Goal: Task Accomplishment & Management: Manage account settings

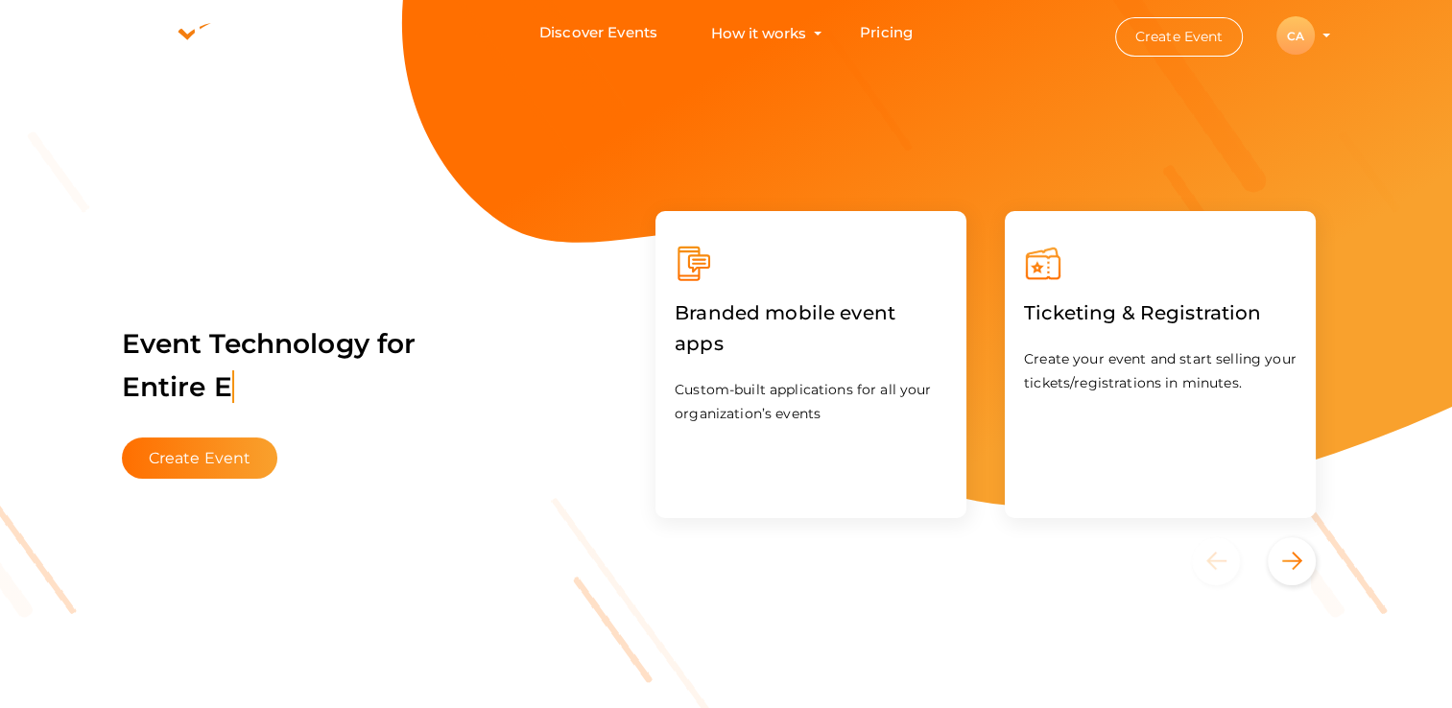
click at [1293, 35] on div "CA" at bounding box center [1295, 35] width 38 height 38
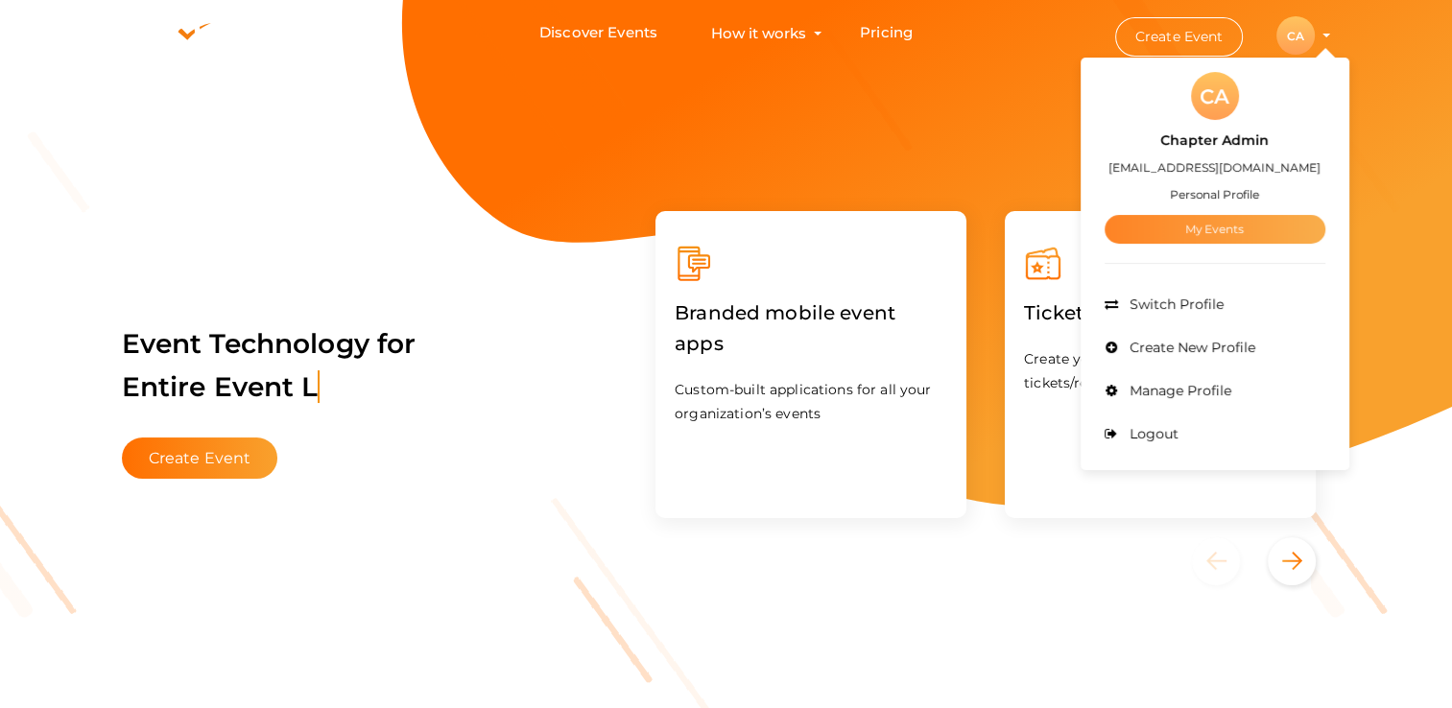
click at [1202, 225] on link "My Events" at bounding box center [1215, 229] width 221 height 29
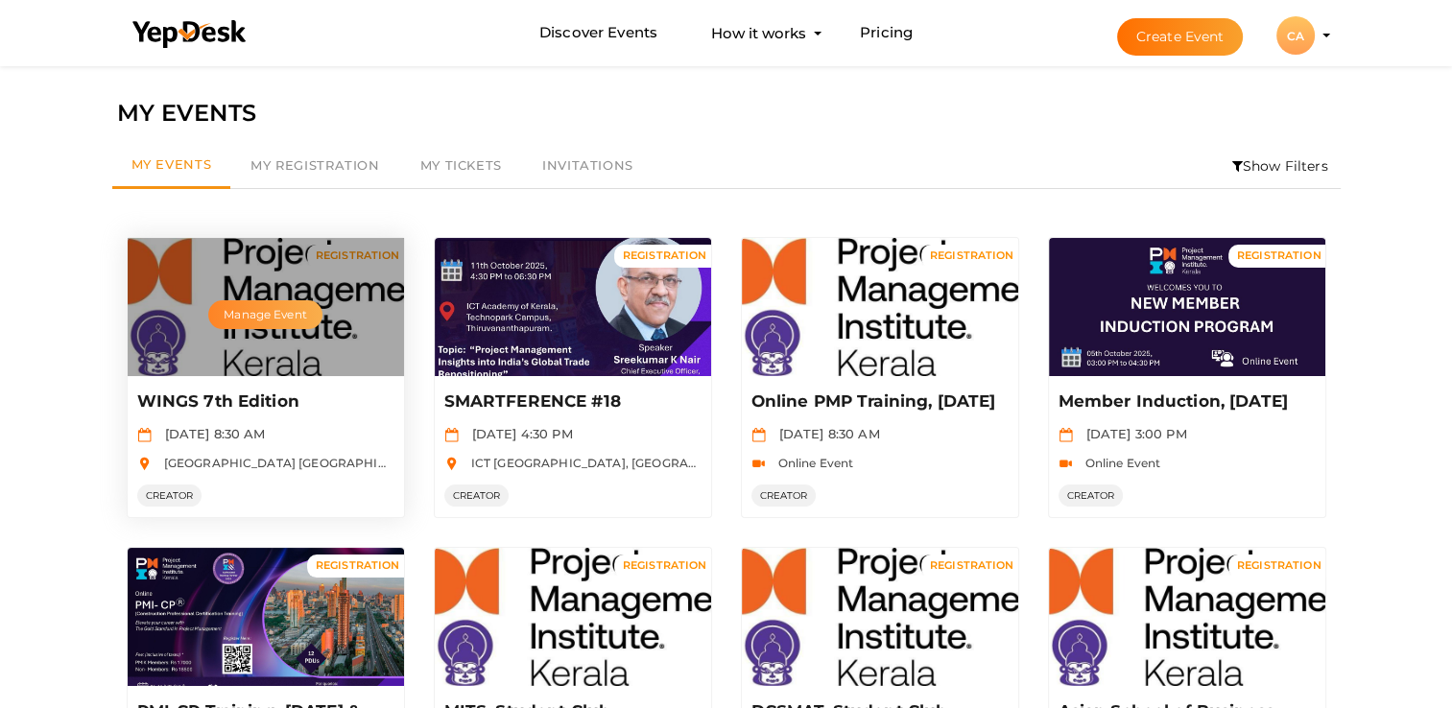
click at [263, 313] on button "Manage Event" at bounding box center [264, 314] width 113 height 29
click at [230, 365] on div "Manage Event" at bounding box center [266, 307] width 276 height 138
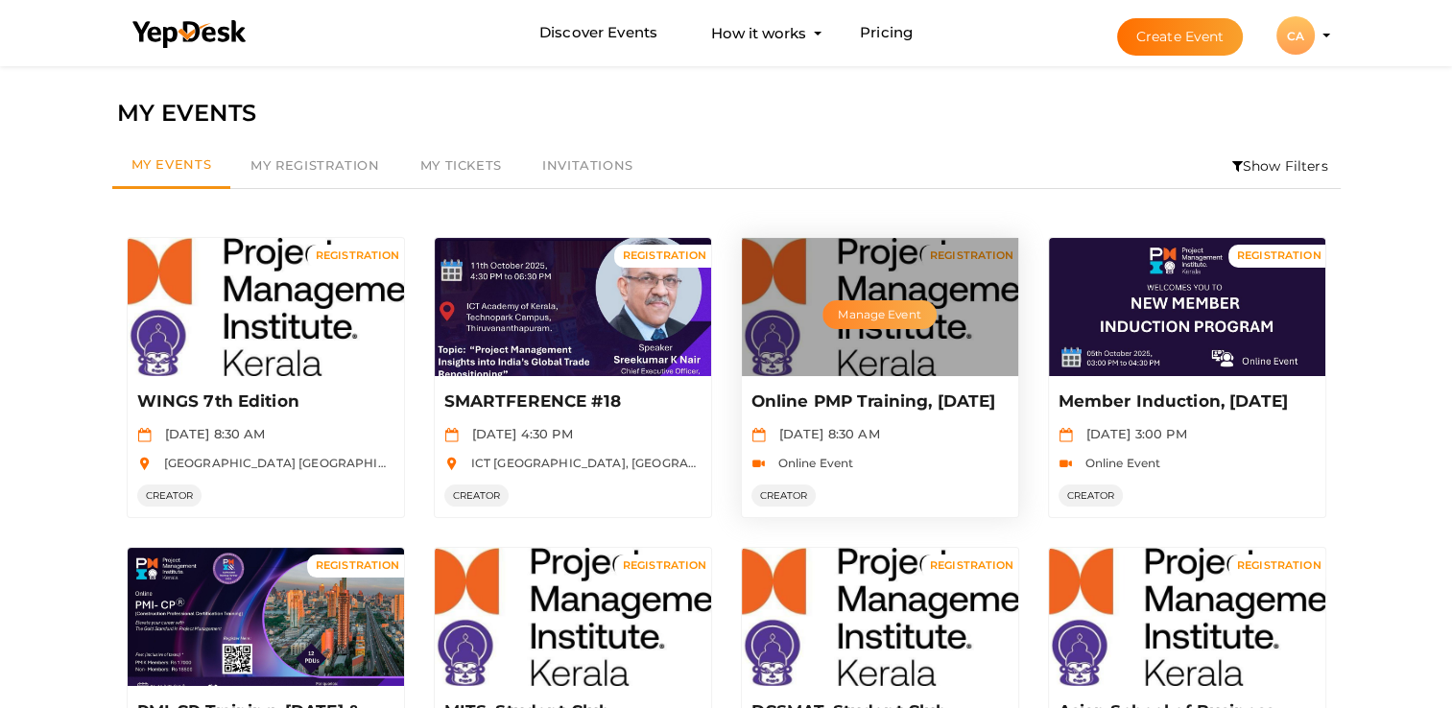
click at [871, 313] on button "Manage Event" at bounding box center [878, 314] width 113 height 29
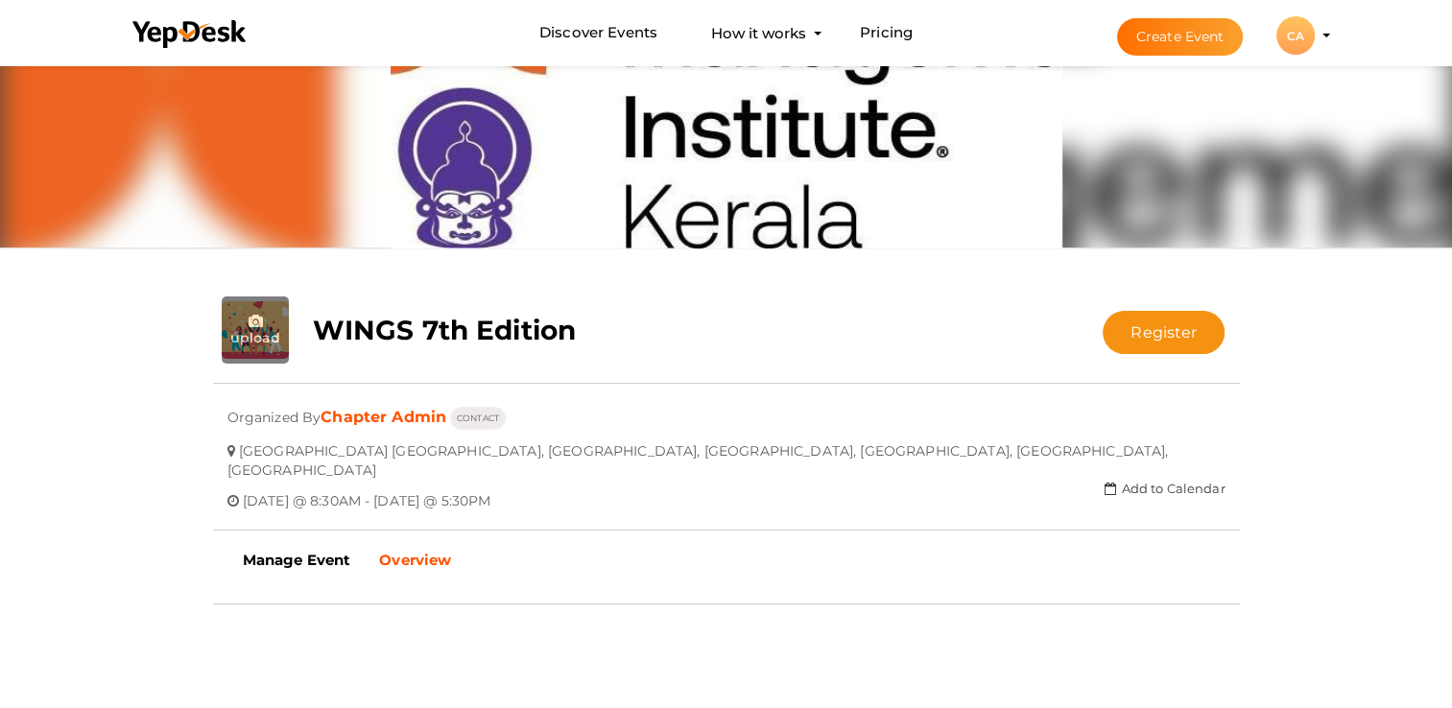
scroll to position [192, 0]
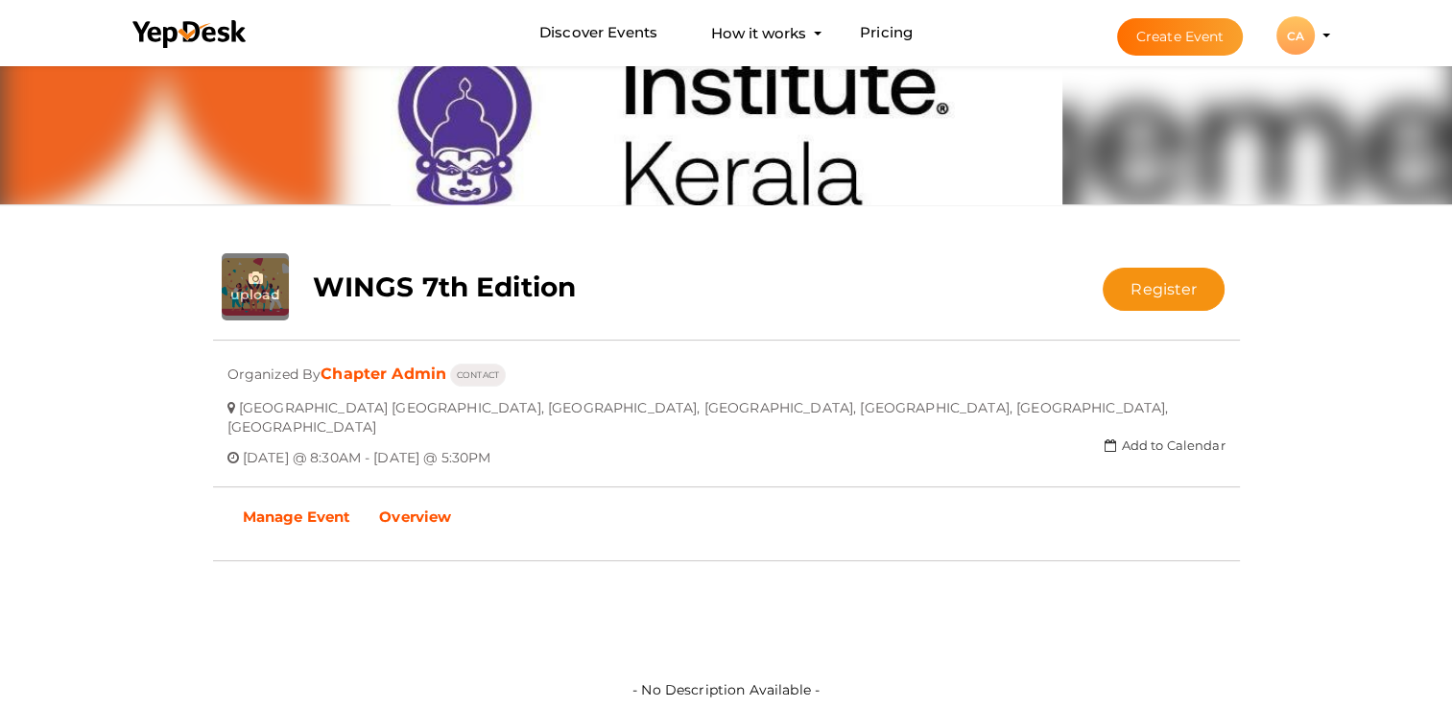
click at [327, 508] on b "Manage Event" at bounding box center [297, 517] width 108 height 18
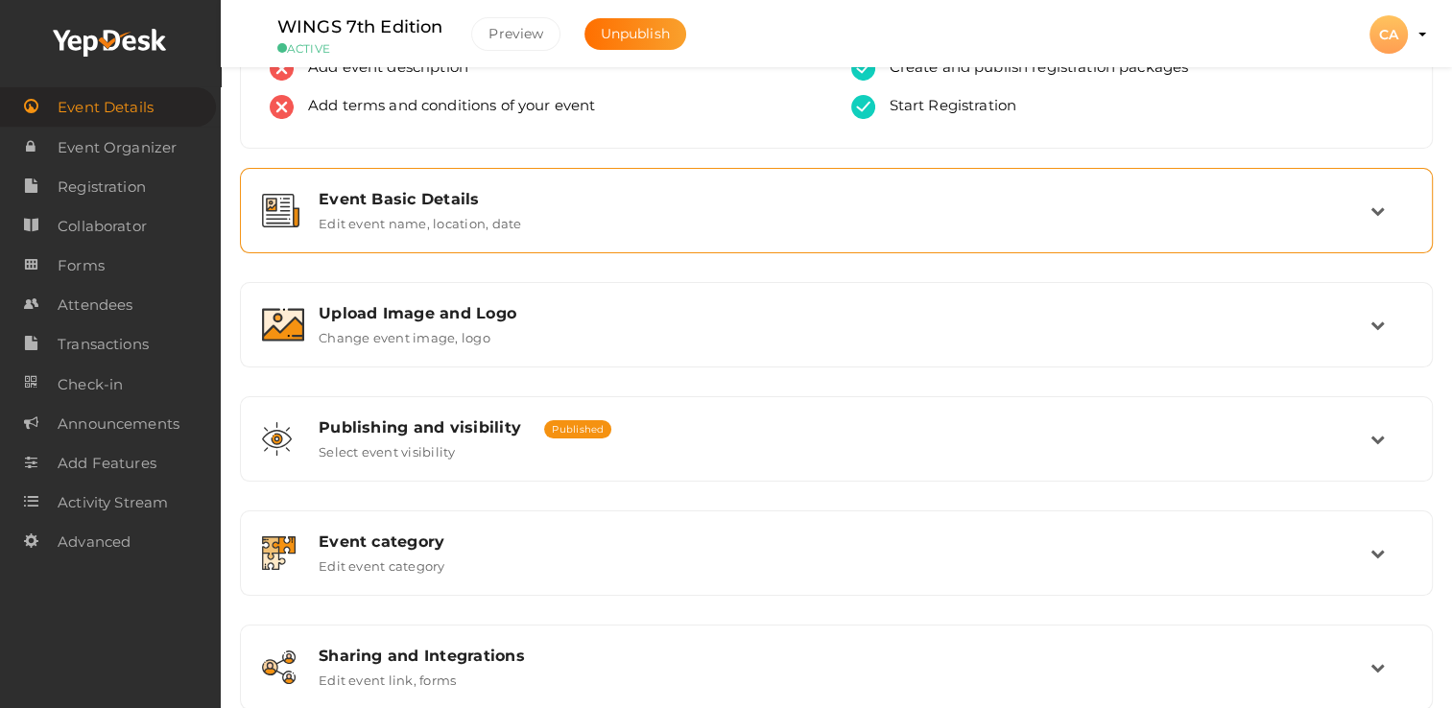
scroll to position [27, 0]
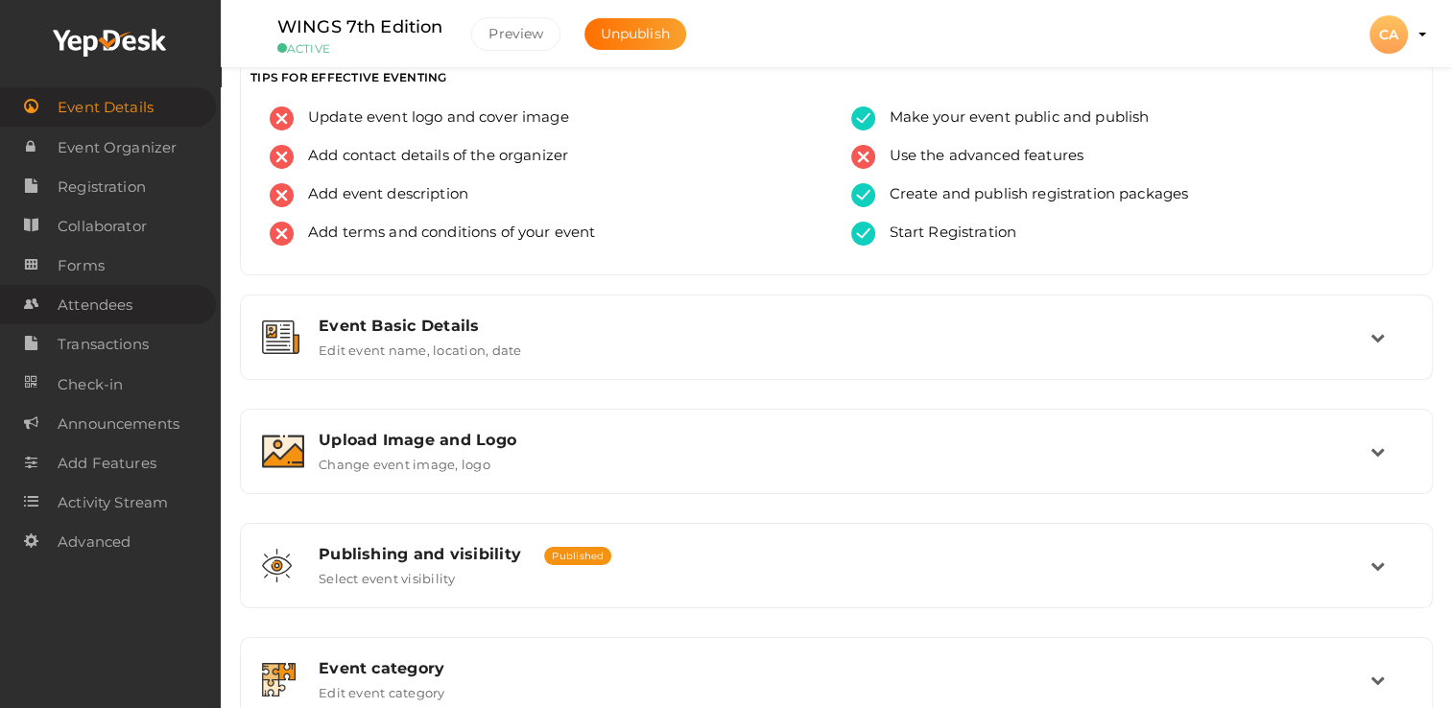
click at [115, 297] on span "Attendees" at bounding box center [95, 305] width 75 height 38
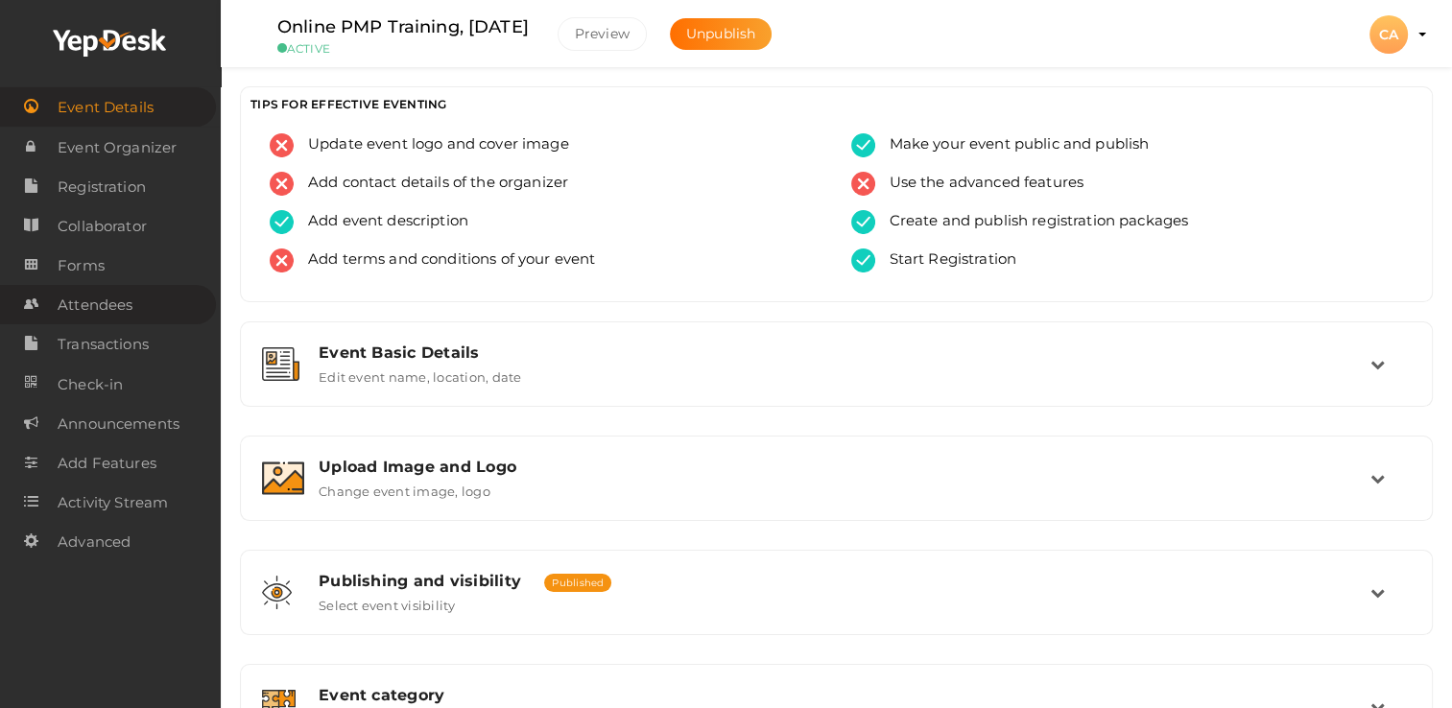
click at [70, 301] on span "Attendees" at bounding box center [95, 305] width 75 height 38
